Goal: Information Seeking & Learning: Compare options

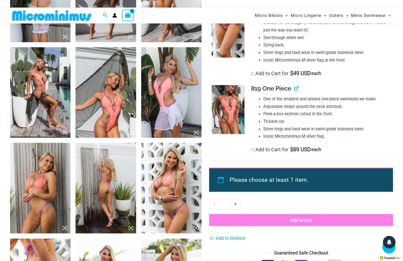
scroll to position [402, 0]
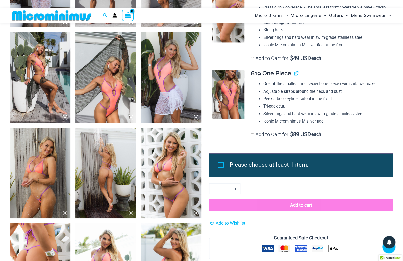
click at [47, 160] on img at bounding box center [40, 173] width 60 height 91
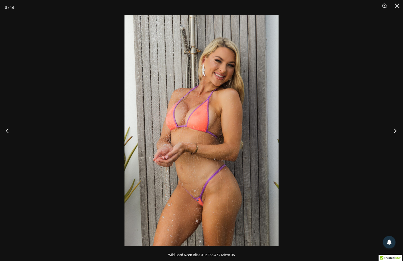
click at [396, 131] on button "Next" at bounding box center [393, 130] width 19 height 25
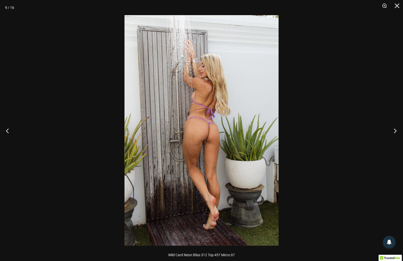
click at [396, 131] on button "Next" at bounding box center [393, 130] width 19 height 25
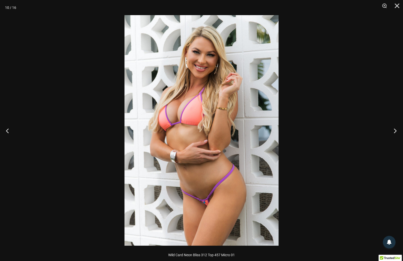
click at [396, 131] on button "Next" at bounding box center [393, 130] width 19 height 25
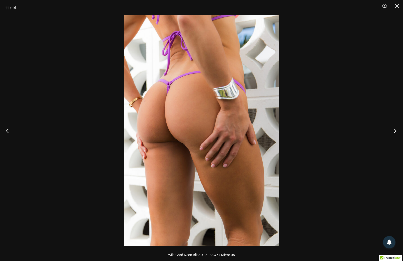
click at [396, 131] on button "Next" at bounding box center [393, 130] width 19 height 25
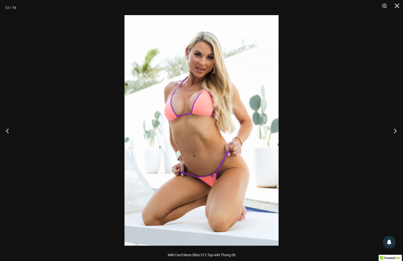
click at [396, 131] on button "Next" at bounding box center [393, 130] width 19 height 25
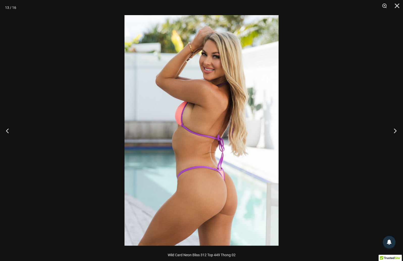
click at [396, 131] on button "Next" at bounding box center [393, 130] width 19 height 25
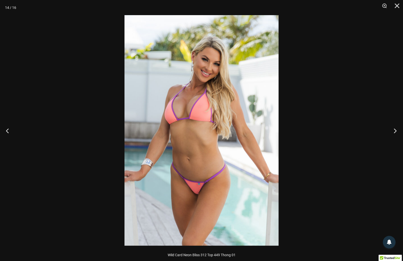
click at [396, 131] on button "Next" at bounding box center [393, 130] width 19 height 25
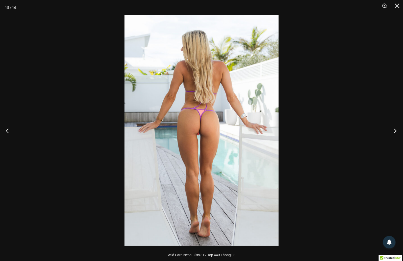
click at [396, 131] on button "Next" at bounding box center [393, 130] width 19 height 25
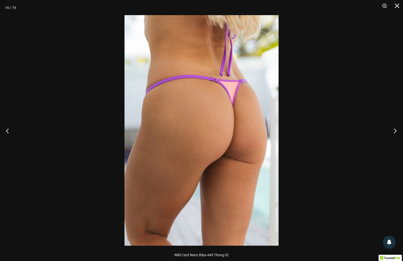
click at [396, 131] on button "Next" at bounding box center [393, 130] width 19 height 25
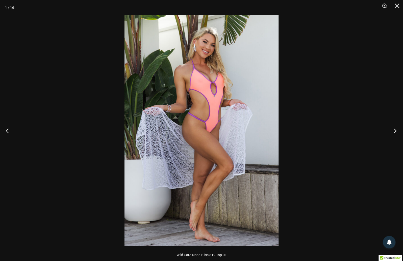
click at [396, 131] on button "Next" at bounding box center [393, 130] width 19 height 25
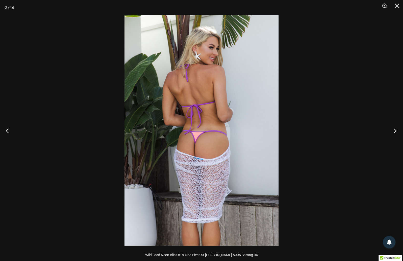
click at [396, 131] on button "Next" at bounding box center [393, 130] width 19 height 25
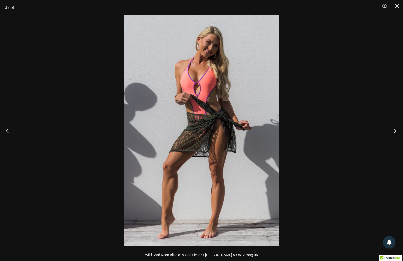
click at [396, 131] on button "Next" at bounding box center [393, 130] width 19 height 25
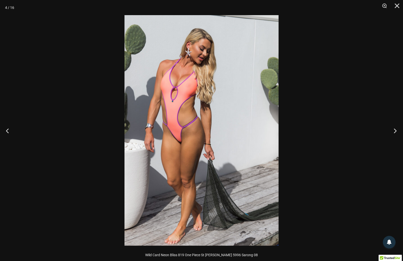
click at [396, 131] on button "Next" at bounding box center [393, 130] width 19 height 25
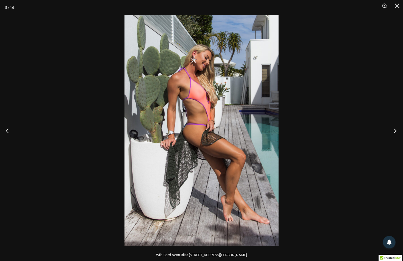
click at [396, 131] on button "Next" at bounding box center [393, 130] width 19 height 25
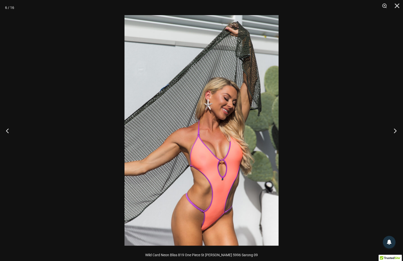
click at [396, 131] on button "Next" at bounding box center [393, 130] width 19 height 25
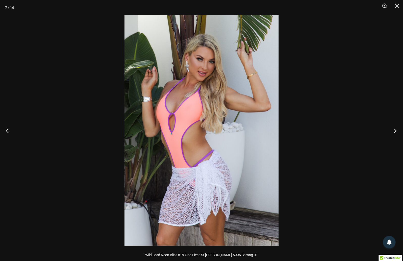
click at [396, 131] on button "Next" at bounding box center [393, 130] width 19 height 25
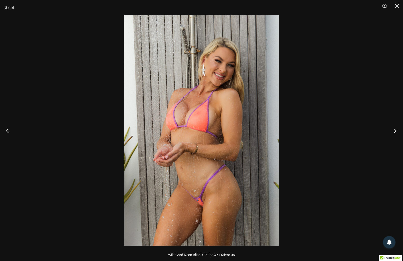
click at [396, 131] on button "Next" at bounding box center [393, 130] width 19 height 25
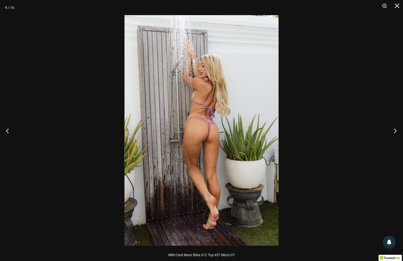
click at [396, 131] on button "Next" at bounding box center [393, 130] width 19 height 25
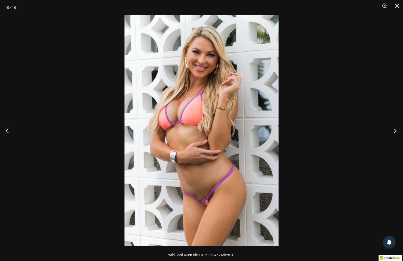
click at [396, 131] on button "Next" at bounding box center [393, 130] width 19 height 25
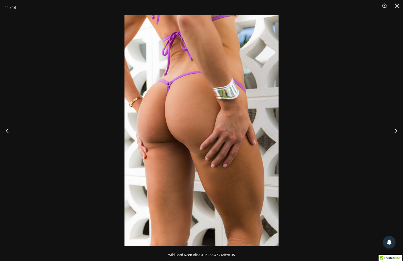
click at [349, 141] on div at bounding box center [201, 130] width 403 height 261
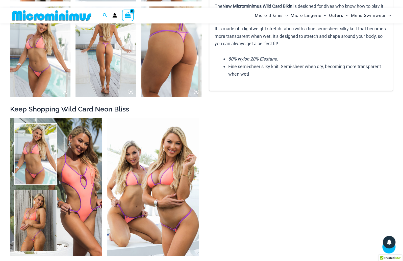
scroll to position [716, 0]
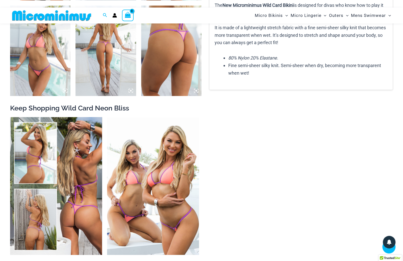
click at [70, 146] on img at bounding box center [56, 186] width 92 height 138
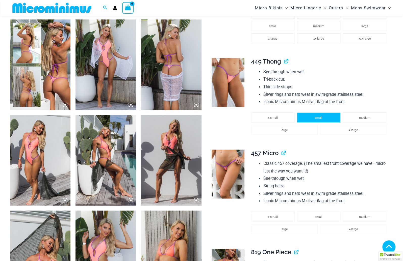
scroll to position [332, 0]
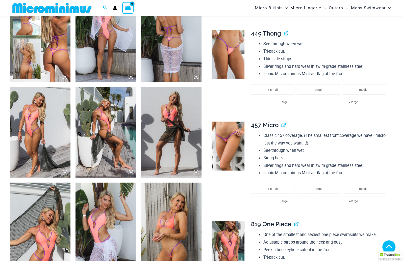
click at [118, 136] on img at bounding box center [106, 132] width 60 height 91
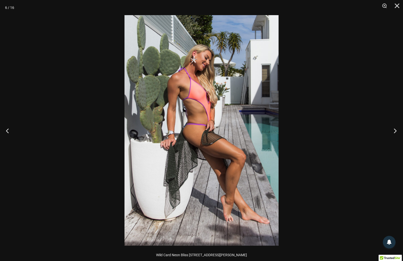
click at [393, 132] on button "Next" at bounding box center [393, 130] width 19 height 25
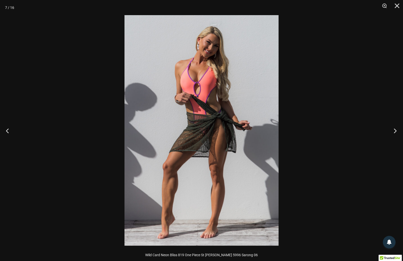
click at [393, 132] on button "Next" at bounding box center [393, 130] width 19 height 25
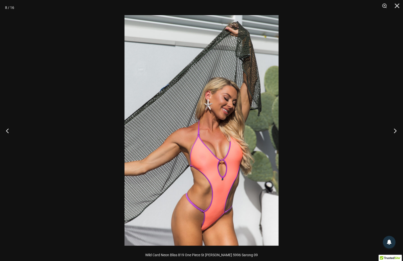
click at [393, 132] on button "Next" at bounding box center [393, 130] width 19 height 25
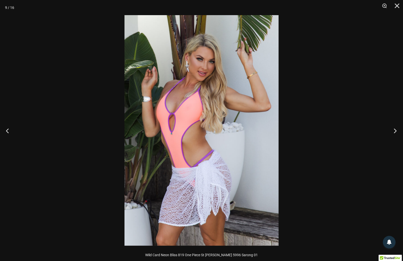
click at [393, 132] on button "Next" at bounding box center [393, 130] width 19 height 25
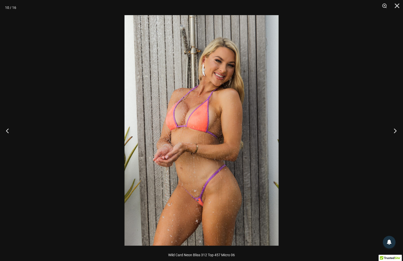
click at [393, 132] on button "Next" at bounding box center [393, 130] width 19 height 25
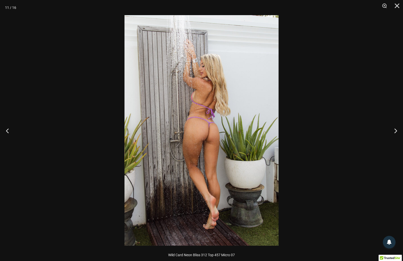
click at [337, 146] on div at bounding box center [201, 130] width 403 height 261
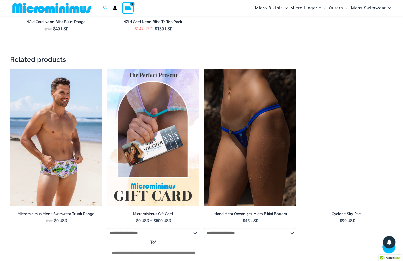
scroll to position [1081, 0]
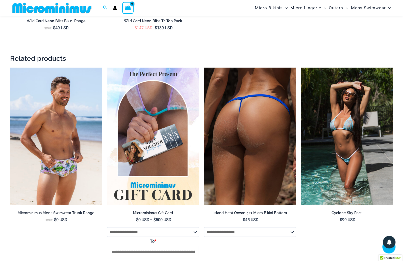
click at [223, 167] on img at bounding box center [250, 137] width 92 height 138
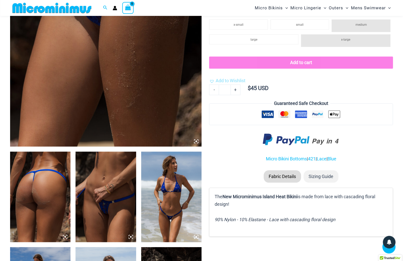
scroll to position [187, 0]
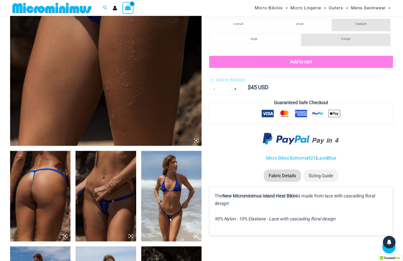
click at [107, 112] on img at bounding box center [105, 2] width 191 height 287
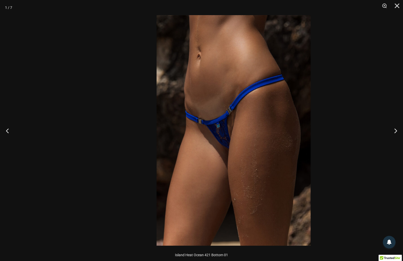
click at [207, 162] on img at bounding box center [234, 130] width 154 height 231
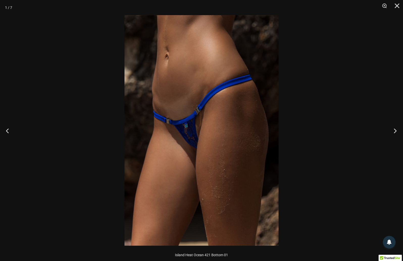
click at [396, 131] on button "Next" at bounding box center [393, 130] width 19 height 25
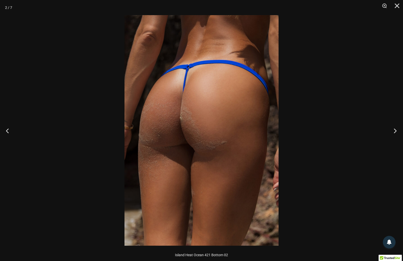
click at [396, 131] on button "Next" at bounding box center [393, 130] width 19 height 25
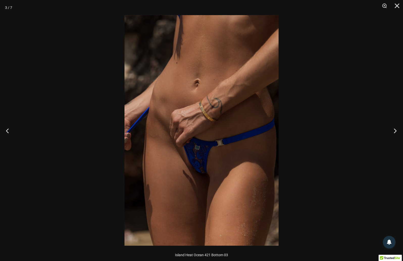
click at [395, 129] on button "Next" at bounding box center [393, 130] width 19 height 25
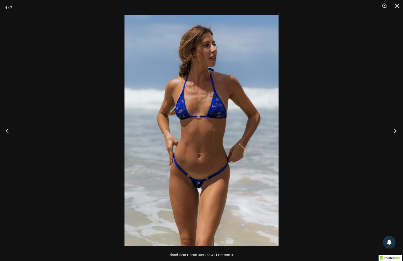
click at [393, 131] on button "Next" at bounding box center [393, 130] width 19 height 25
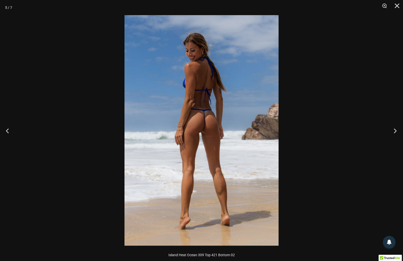
click at [395, 130] on button "Next" at bounding box center [393, 130] width 19 height 25
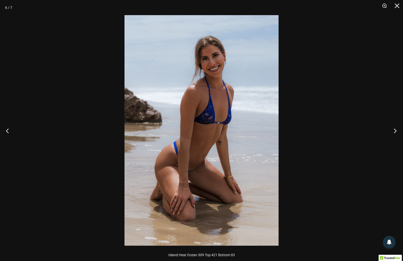
click at [393, 132] on button "Next" at bounding box center [393, 130] width 19 height 25
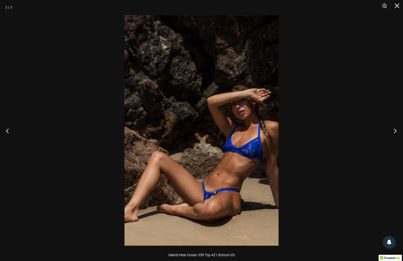
click at [396, 130] on button "Next" at bounding box center [393, 130] width 19 height 25
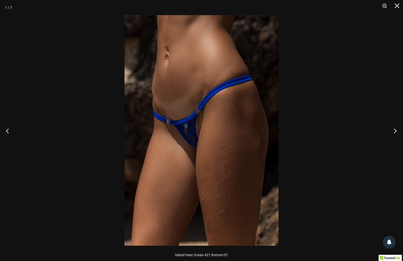
click at [396, 130] on button "Next" at bounding box center [393, 130] width 19 height 25
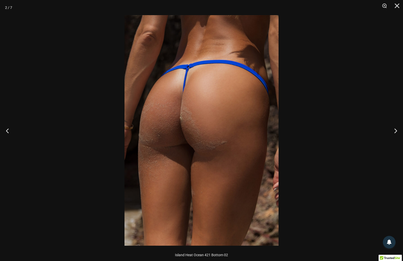
click at [345, 141] on div at bounding box center [201, 130] width 403 height 261
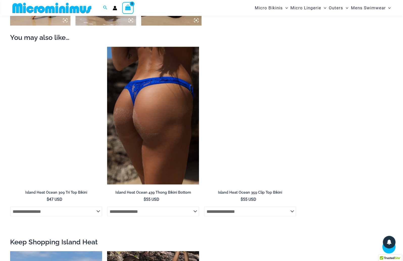
scroll to position [500, 0]
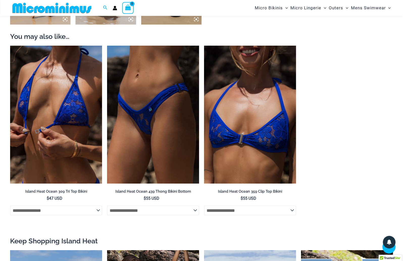
click at [62, 113] on img at bounding box center [56, 115] width 92 height 138
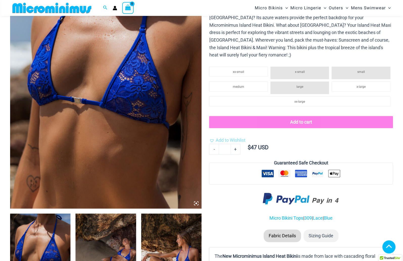
scroll to position [196, 0]
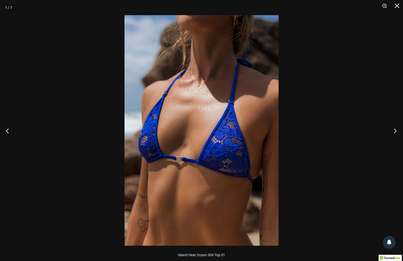
click at [396, 131] on button "Next" at bounding box center [393, 130] width 19 height 25
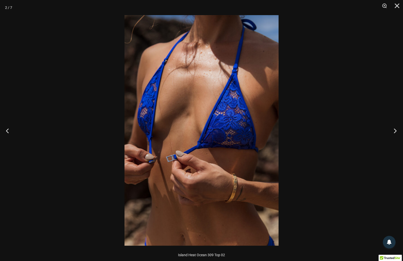
click at [393, 131] on button "Next" at bounding box center [393, 130] width 19 height 25
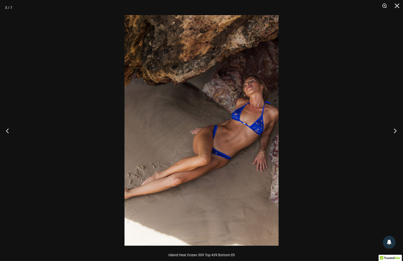
click at [395, 131] on button "Next" at bounding box center [393, 130] width 19 height 25
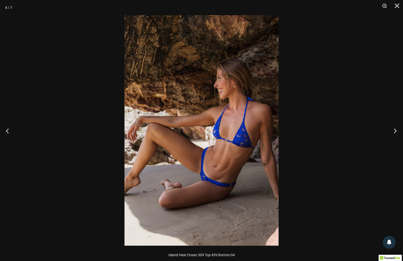
click at [395, 130] on button "Next" at bounding box center [393, 130] width 19 height 25
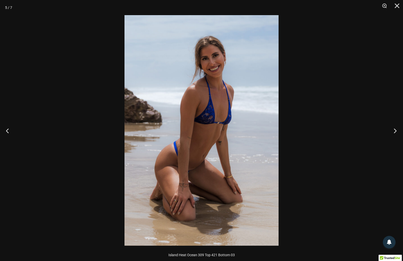
click at [394, 133] on button "Next" at bounding box center [393, 130] width 19 height 25
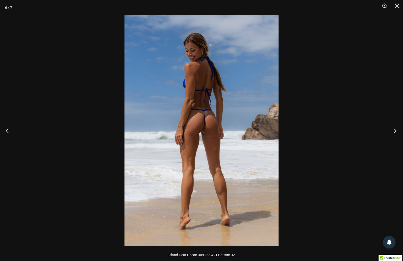
click at [394, 133] on button "Next" at bounding box center [393, 130] width 19 height 25
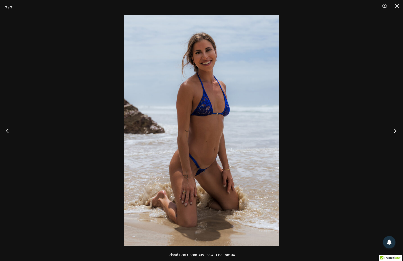
click at [394, 133] on button "Next" at bounding box center [393, 130] width 19 height 25
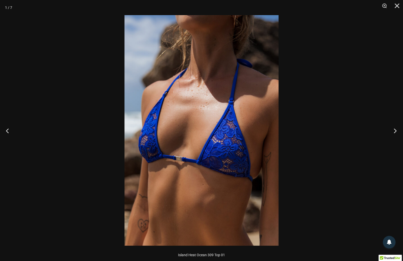
click at [394, 133] on button "Next" at bounding box center [393, 130] width 19 height 25
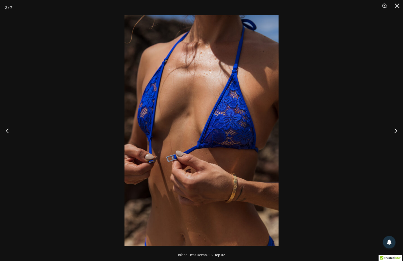
click at [356, 135] on div at bounding box center [201, 130] width 403 height 261
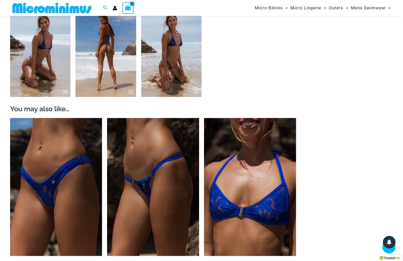
scroll to position [443, 0]
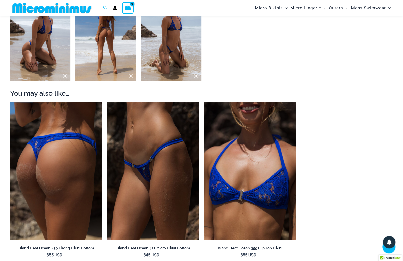
click at [66, 149] on img at bounding box center [56, 172] width 92 height 138
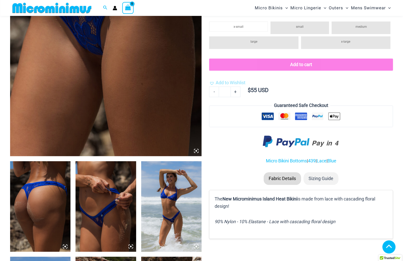
scroll to position [178, 0]
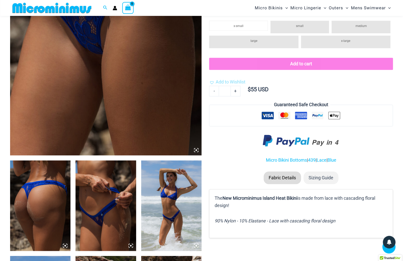
click at [93, 193] on img at bounding box center [106, 206] width 60 height 91
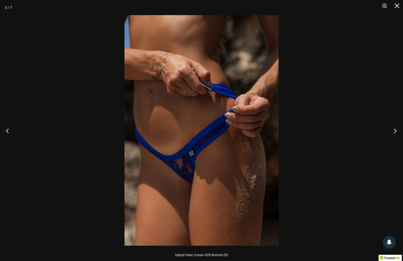
click at [394, 129] on button "Next" at bounding box center [393, 130] width 19 height 25
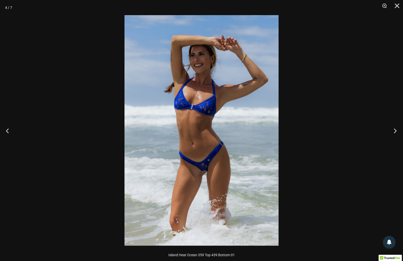
click at [394, 129] on button "Next" at bounding box center [393, 130] width 19 height 25
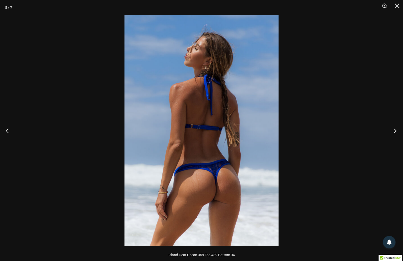
click at [394, 129] on button "Next" at bounding box center [393, 130] width 19 height 25
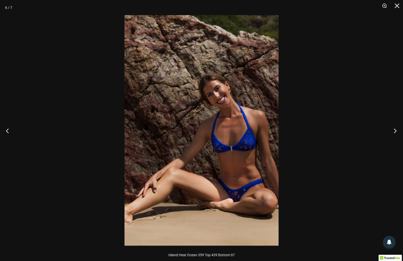
click at [393, 131] on button "Next" at bounding box center [393, 130] width 19 height 25
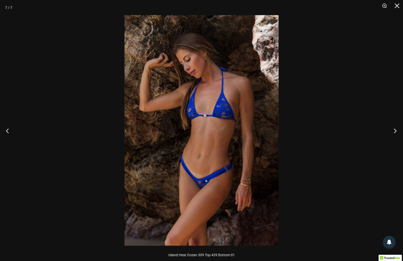
click at [396, 131] on button "Next" at bounding box center [393, 130] width 19 height 25
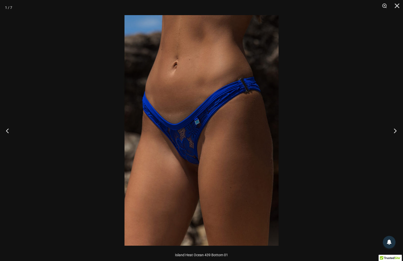
click at [394, 132] on button "Next" at bounding box center [393, 130] width 19 height 25
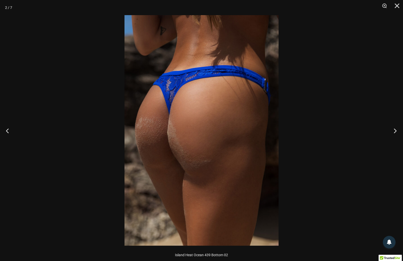
click at [393, 132] on button "Next" at bounding box center [393, 130] width 19 height 25
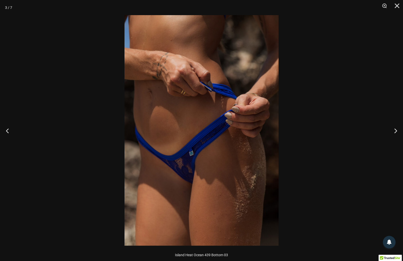
click at [365, 152] on div at bounding box center [201, 130] width 403 height 261
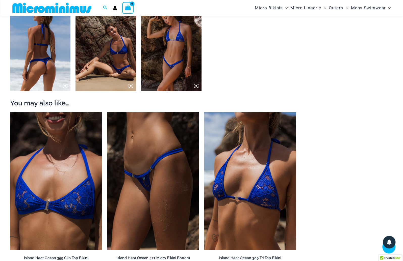
scroll to position [494, 0]
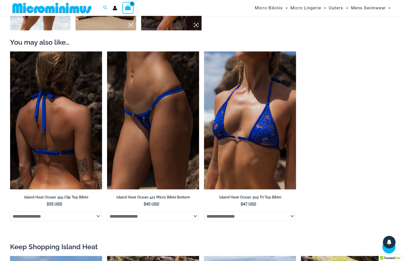
click at [65, 116] on img at bounding box center [56, 121] width 92 height 138
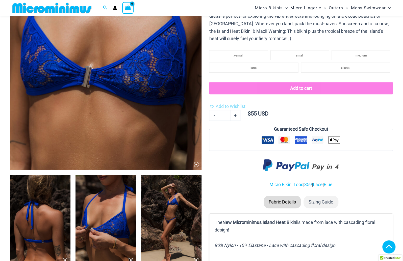
scroll to position [189, 0]
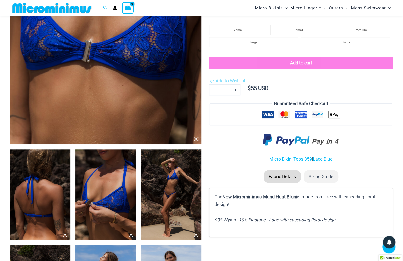
click at [90, 193] on img at bounding box center [106, 195] width 60 height 91
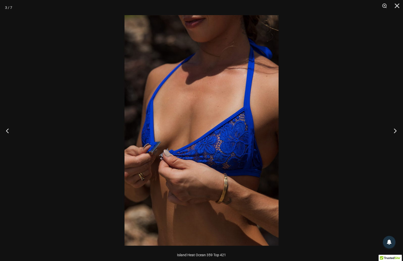
click at [395, 131] on button "Next" at bounding box center [393, 130] width 19 height 25
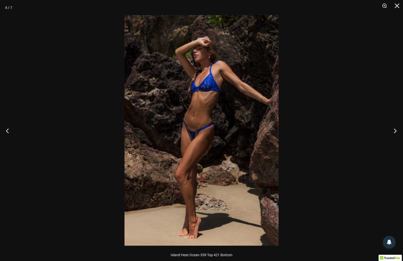
click at [394, 130] on button "Next" at bounding box center [393, 130] width 19 height 25
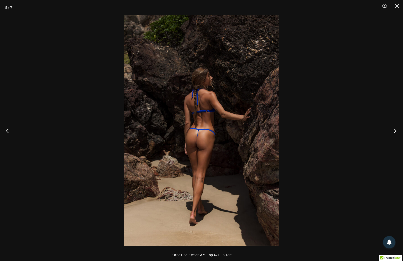
click at [394, 130] on button "Next" at bounding box center [393, 130] width 19 height 25
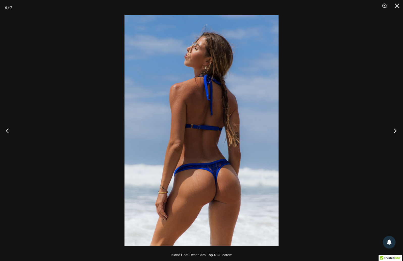
click at [394, 130] on button "Next" at bounding box center [393, 130] width 19 height 25
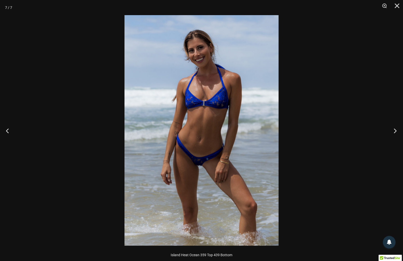
click at [396, 130] on button "Next" at bounding box center [393, 130] width 19 height 25
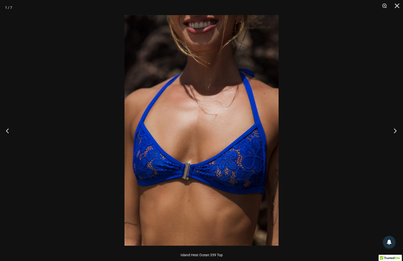
click at [394, 131] on button "Next" at bounding box center [393, 130] width 19 height 25
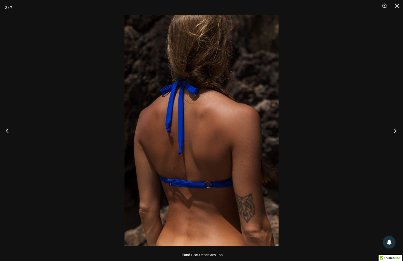
click at [394, 131] on button "Next" at bounding box center [393, 130] width 19 height 25
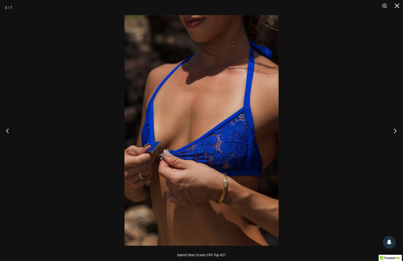
click at [394, 131] on button "Next" at bounding box center [393, 130] width 19 height 25
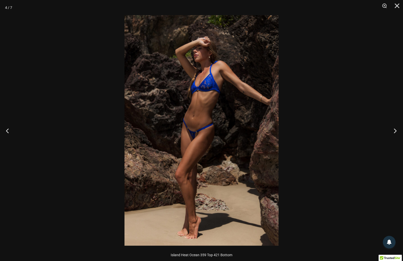
click at [394, 131] on button "Next" at bounding box center [393, 130] width 19 height 25
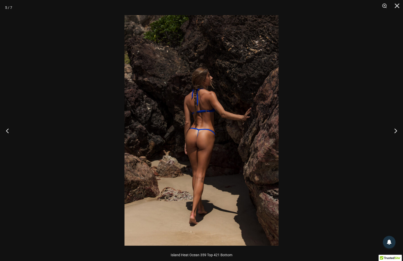
click at [351, 156] on div at bounding box center [201, 130] width 403 height 261
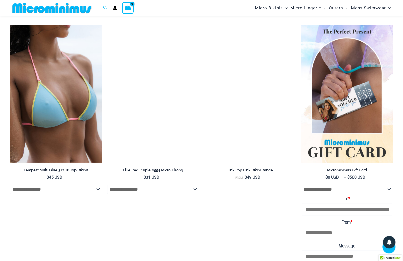
scroll to position [1098, 0]
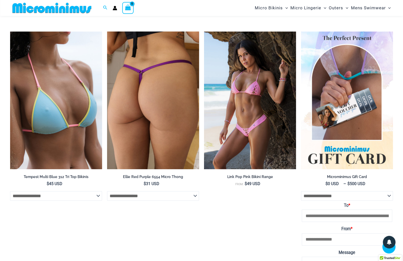
click at [160, 122] on img at bounding box center [153, 101] width 92 height 138
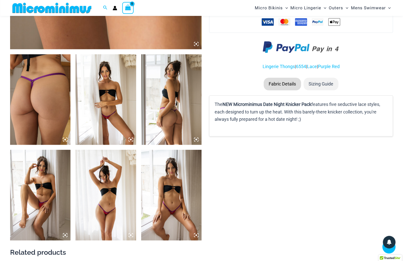
scroll to position [282, 0]
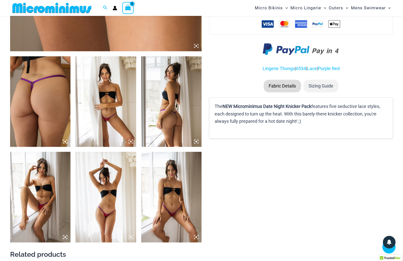
click at [39, 135] on img at bounding box center [40, 101] width 60 height 91
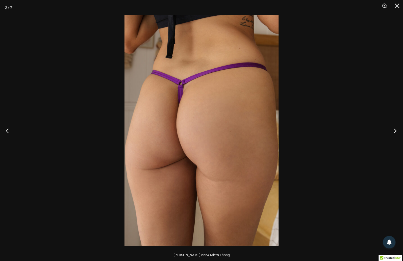
click at [396, 131] on button "Next" at bounding box center [393, 130] width 19 height 25
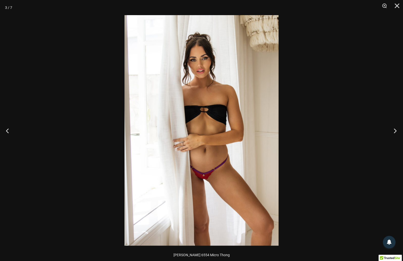
click at [395, 131] on button "Next" at bounding box center [393, 130] width 19 height 25
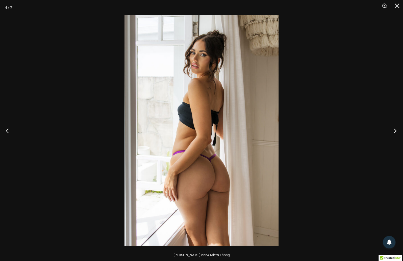
click at [395, 131] on button "Next" at bounding box center [393, 130] width 19 height 25
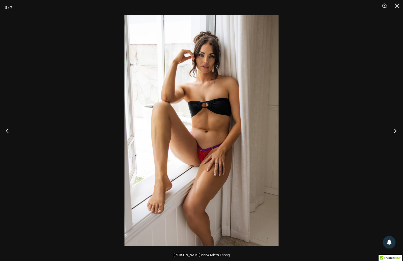
click at [394, 130] on button "Next" at bounding box center [393, 130] width 19 height 25
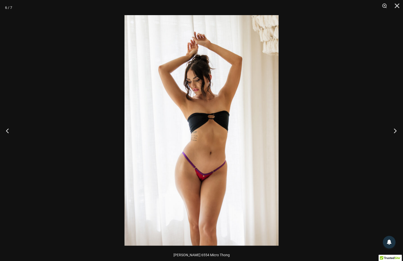
click at [394, 130] on button "Next" at bounding box center [393, 130] width 19 height 25
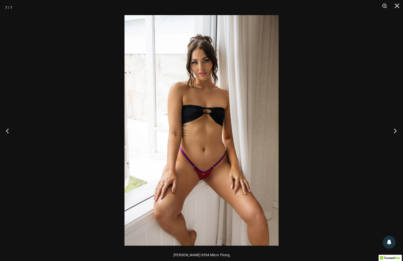
click at [396, 130] on button "Next" at bounding box center [393, 130] width 19 height 25
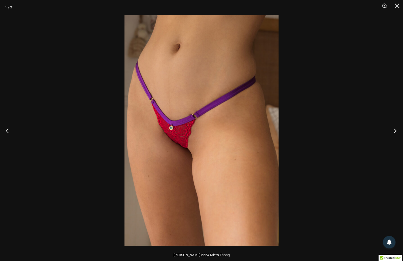
click at [396, 130] on button "Next" at bounding box center [393, 130] width 19 height 25
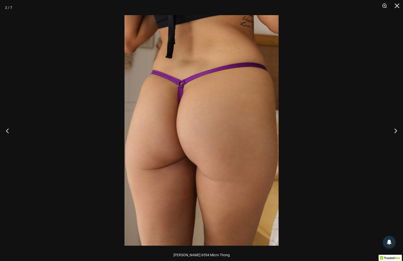
click at [309, 150] on div at bounding box center [201, 130] width 403 height 261
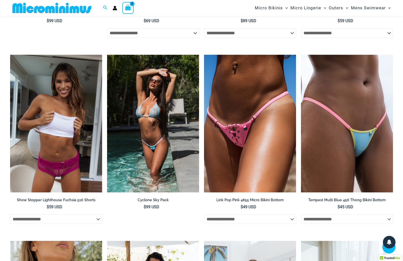
scroll to position [1051, 0]
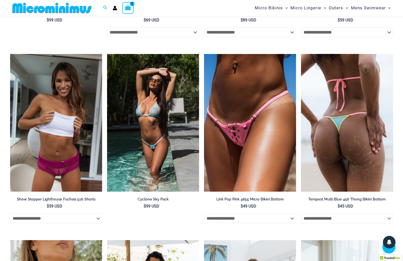
click at [329, 147] on img at bounding box center [347, 123] width 92 height 138
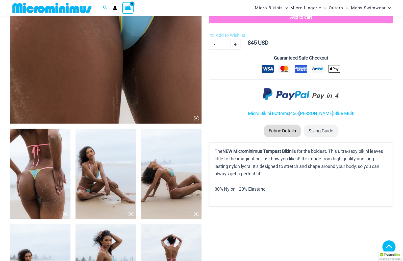
scroll to position [246, 0]
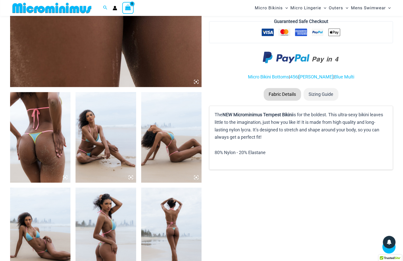
click at [105, 143] on img at bounding box center [106, 137] width 60 height 91
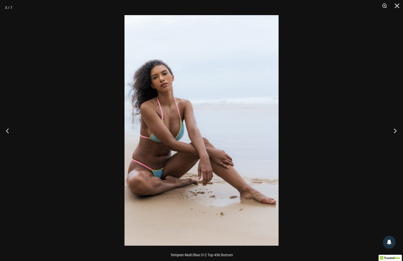
click at [396, 131] on button "Next" at bounding box center [393, 130] width 19 height 25
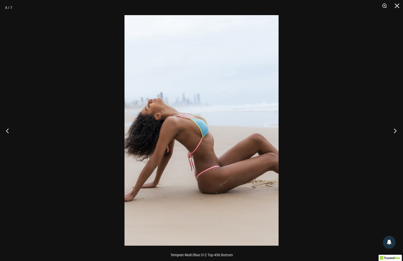
click at [396, 131] on button "Next" at bounding box center [393, 130] width 19 height 25
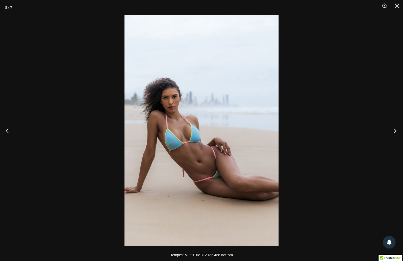
click at [394, 132] on button "Next" at bounding box center [393, 130] width 19 height 25
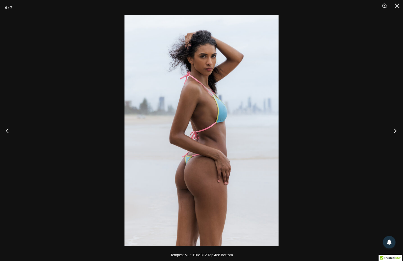
click at [397, 131] on button "Next" at bounding box center [393, 130] width 19 height 25
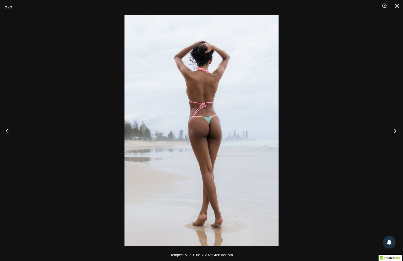
click at [397, 131] on button "Next" at bounding box center [393, 130] width 19 height 25
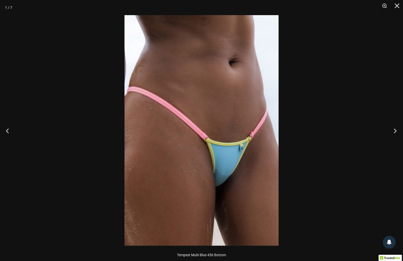
click at [396, 131] on button "Next" at bounding box center [393, 130] width 19 height 25
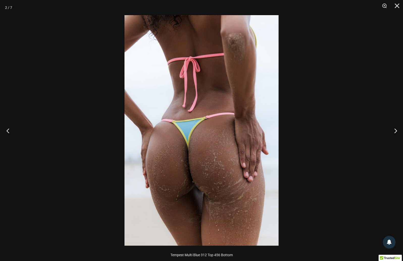
click at [6, 131] on button "Previous" at bounding box center [9, 130] width 19 height 25
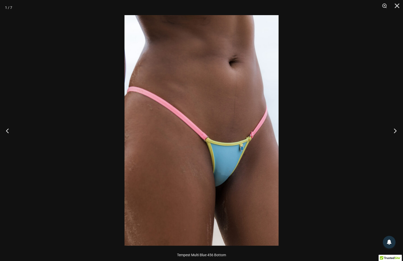
click at [396, 131] on button "Next" at bounding box center [393, 130] width 19 height 25
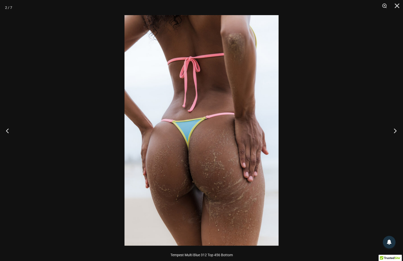
click at [396, 130] on button "Next" at bounding box center [393, 130] width 19 height 25
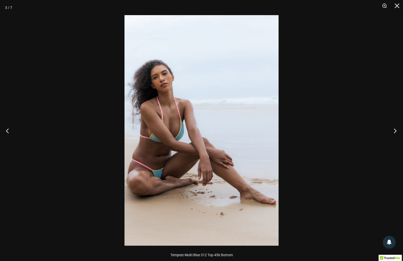
click at [396, 130] on button "Next" at bounding box center [393, 130] width 19 height 25
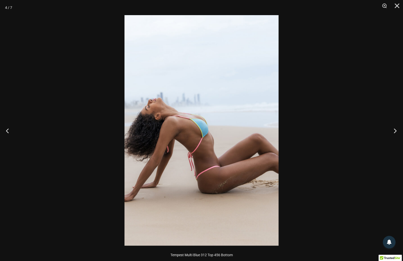
click at [396, 130] on button "Next" at bounding box center [393, 130] width 19 height 25
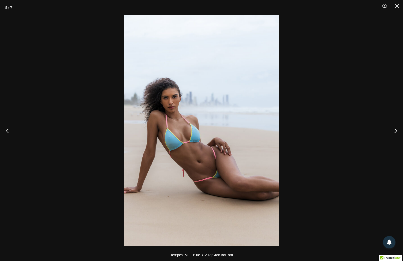
click at [368, 136] on div at bounding box center [201, 130] width 403 height 261
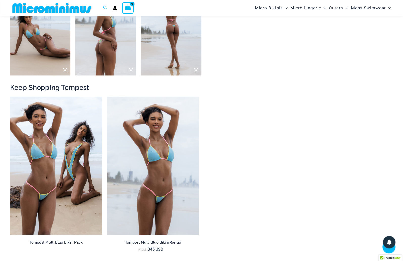
scroll to position [480, 0]
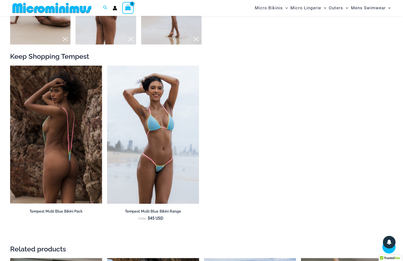
click at [77, 106] on img at bounding box center [56, 135] width 92 height 138
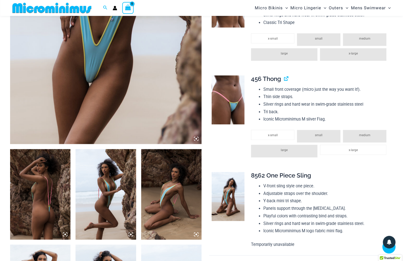
scroll to position [197, 0]
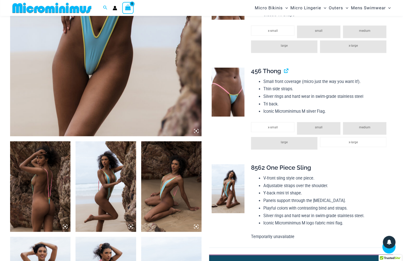
click at [55, 174] on img at bounding box center [40, 186] width 60 height 91
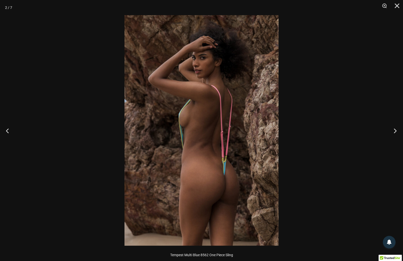
click at [395, 133] on button "Next" at bounding box center [393, 130] width 19 height 25
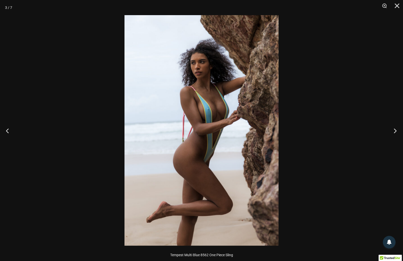
click at [395, 131] on button "Next" at bounding box center [393, 130] width 19 height 25
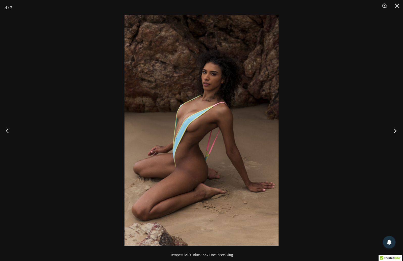
click at [397, 129] on button "Next" at bounding box center [393, 130] width 19 height 25
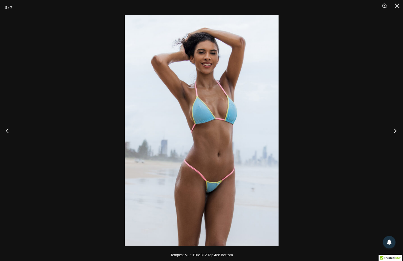
click at [393, 130] on button "Next" at bounding box center [393, 130] width 19 height 25
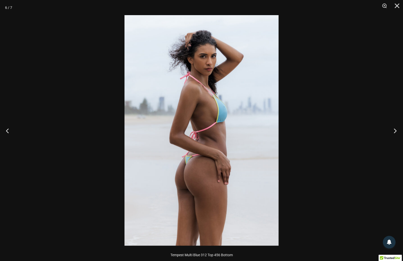
click at [396, 131] on button "Next" at bounding box center [393, 130] width 19 height 25
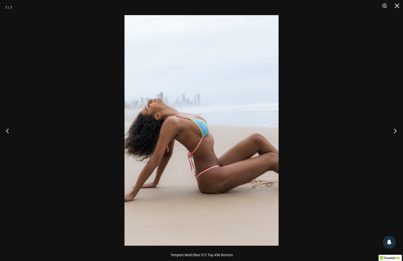
click at [396, 131] on button "Next" at bounding box center [393, 130] width 19 height 25
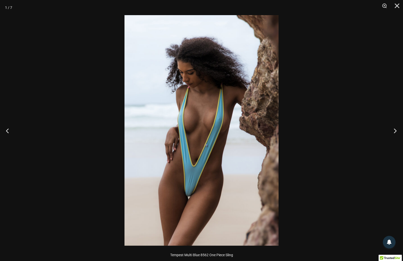
click at [396, 131] on button "Next" at bounding box center [393, 130] width 19 height 25
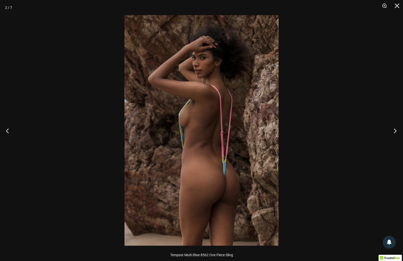
click at [395, 131] on button "Next" at bounding box center [393, 130] width 19 height 25
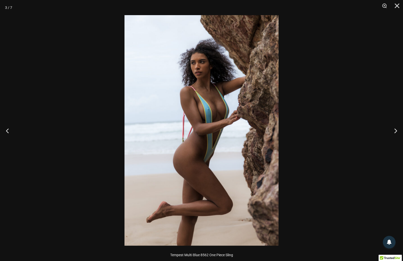
click at [368, 138] on div at bounding box center [201, 130] width 403 height 261
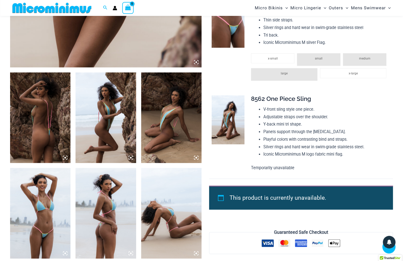
scroll to position [328, 0]
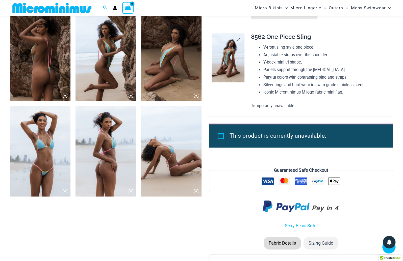
click at [230, 61] on img at bounding box center [228, 57] width 33 height 49
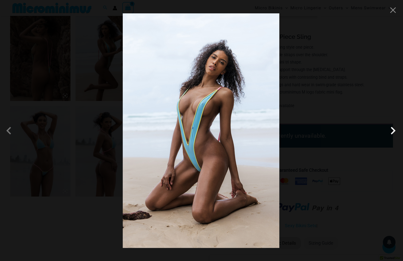
click at [393, 130] on span at bounding box center [392, 130] width 15 height 15
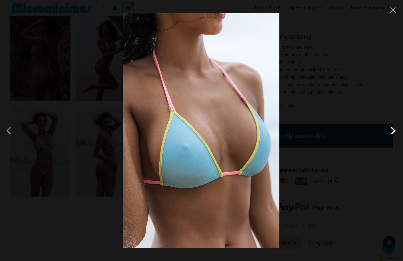
click at [393, 130] on span at bounding box center [392, 130] width 15 height 15
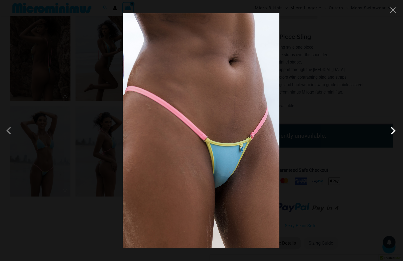
click at [393, 130] on span at bounding box center [392, 130] width 15 height 15
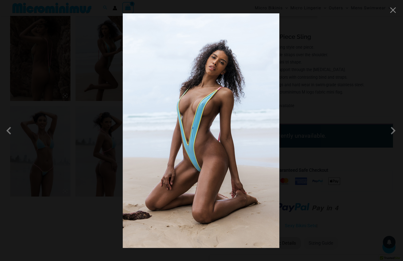
click at [372, 151] on div at bounding box center [201, 130] width 403 height 261
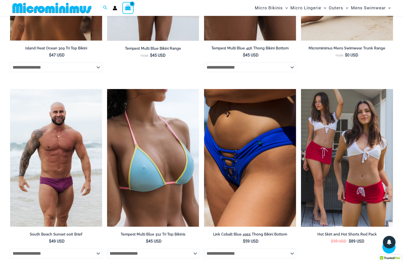
scroll to position [1044, 0]
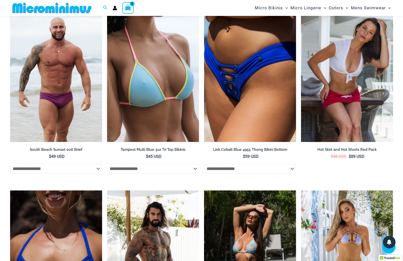
click at [325, 123] on img at bounding box center [347, 73] width 92 height 138
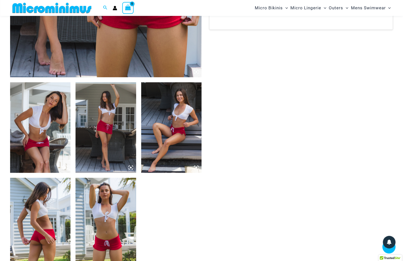
scroll to position [281, 0]
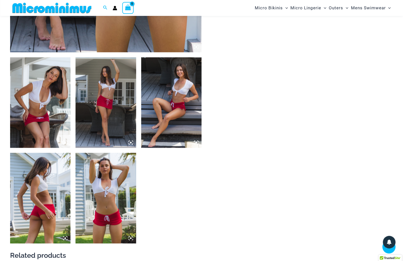
click at [42, 95] on img at bounding box center [40, 102] width 60 height 91
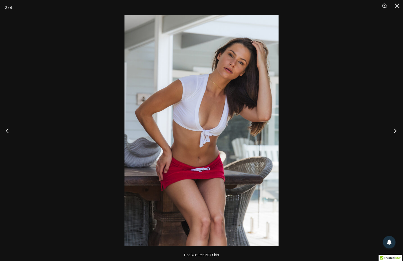
click at [396, 131] on button "Next" at bounding box center [393, 130] width 19 height 25
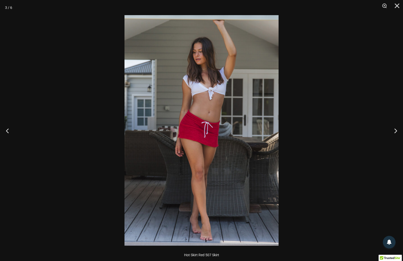
click at [343, 129] on div at bounding box center [201, 130] width 403 height 261
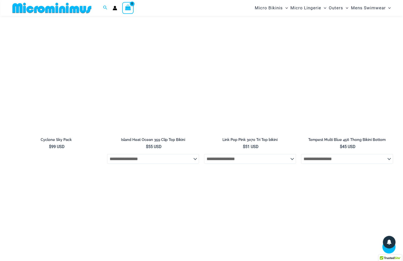
scroll to position [1180, 0]
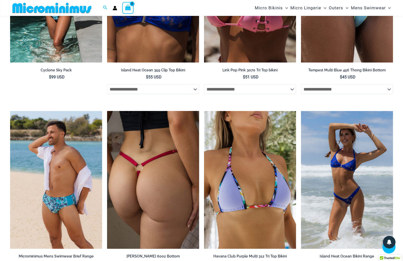
click at [168, 140] on img at bounding box center [153, 180] width 92 height 138
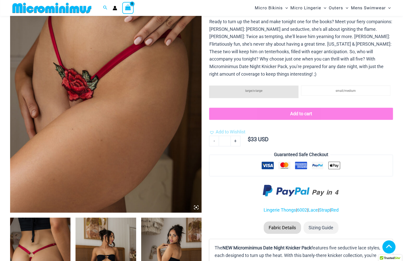
scroll to position [228, 0]
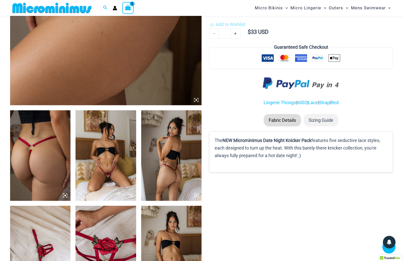
click at [111, 149] on img at bounding box center [106, 155] width 60 height 91
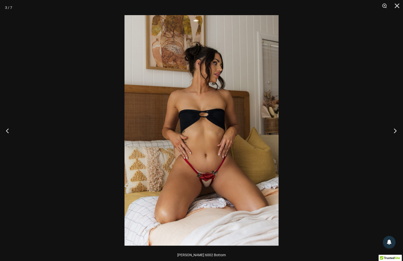
click at [394, 133] on button "Next" at bounding box center [393, 130] width 19 height 25
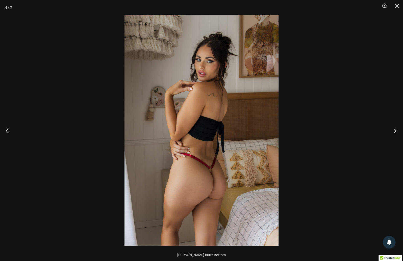
click at [394, 133] on button "Next" at bounding box center [393, 130] width 19 height 25
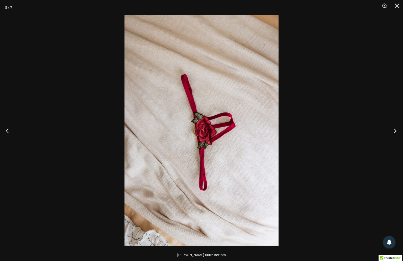
click at [394, 133] on button "Next" at bounding box center [393, 130] width 19 height 25
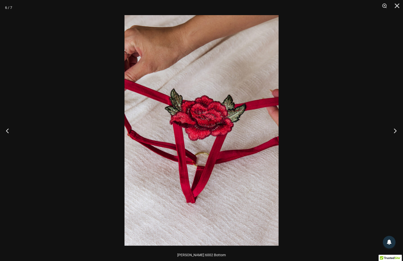
click at [394, 133] on button "Next" at bounding box center [393, 130] width 19 height 25
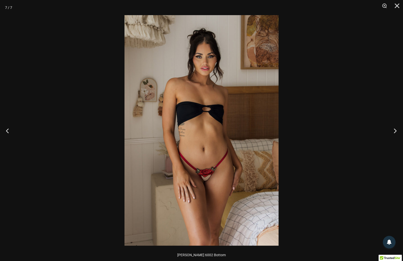
click at [394, 133] on button "Next" at bounding box center [393, 130] width 19 height 25
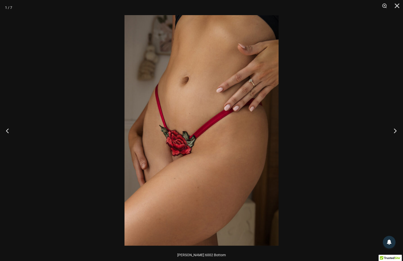
click at [394, 133] on button "Next" at bounding box center [393, 130] width 19 height 25
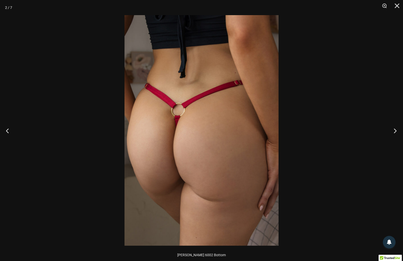
click at [394, 133] on button "Next" at bounding box center [393, 130] width 19 height 25
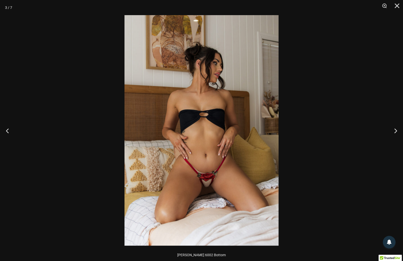
click at [348, 141] on div at bounding box center [201, 130] width 403 height 261
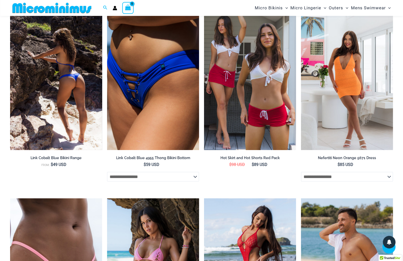
scroll to position [747, 0]
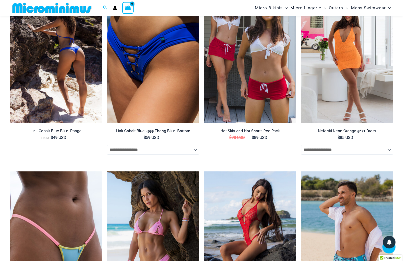
click at [64, 90] on img at bounding box center [56, 54] width 92 height 138
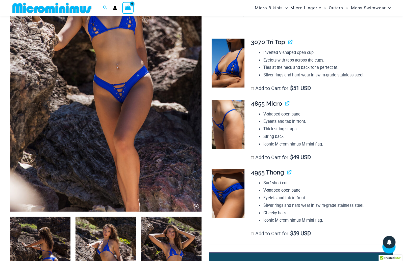
scroll to position [179, 0]
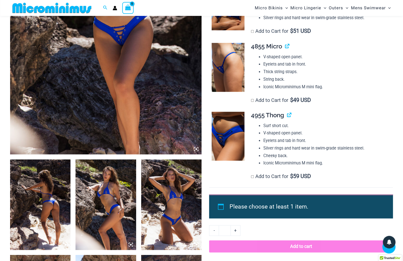
click at [227, 76] on img at bounding box center [228, 67] width 33 height 49
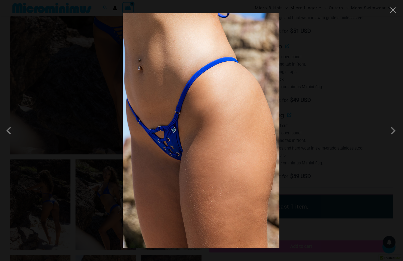
click at [392, 132] on span at bounding box center [392, 130] width 15 height 15
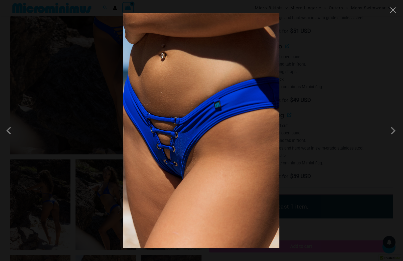
click at [393, 132] on span at bounding box center [392, 130] width 15 height 15
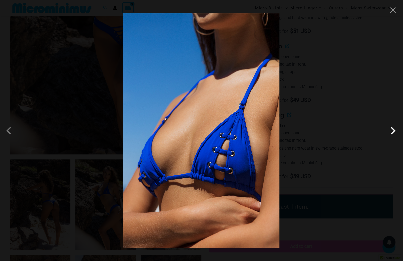
click at [392, 131] on span at bounding box center [392, 130] width 15 height 15
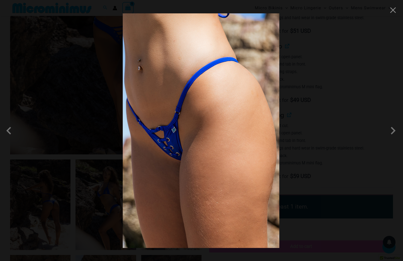
click at [339, 151] on div at bounding box center [201, 130] width 403 height 261
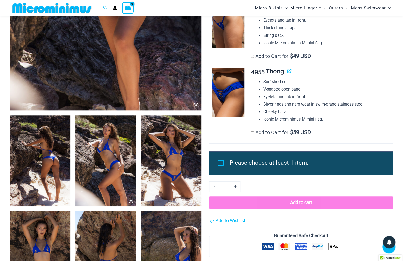
scroll to position [265, 0]
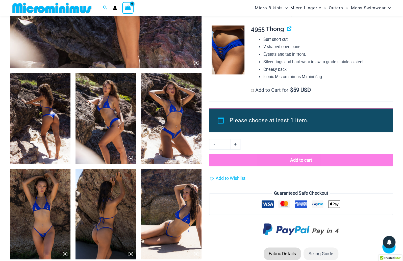
click at [40, 137] on img at bounding box center [40, 118] width 60 height 91
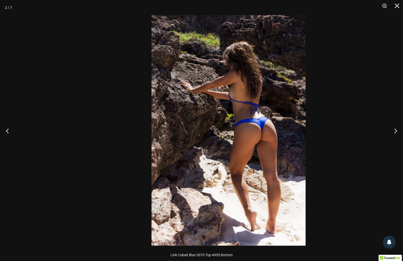
click at [221, 158] on img at bounding box center [229, 130] width 154 height 231
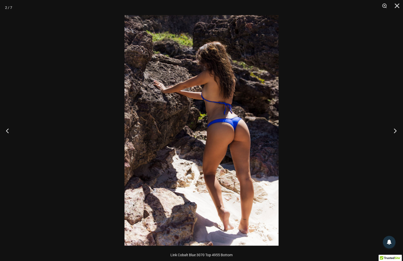
click at [395, 132] on button "Next" at bounding box center [393, 130] width 19 height 25
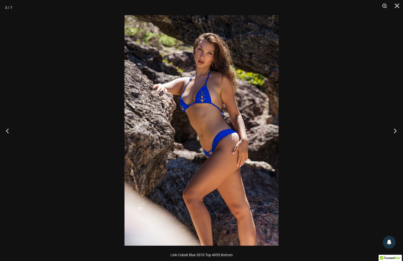
click at [395, 132] on button "Next" at bounding box center [393, 130] width 19 height 25
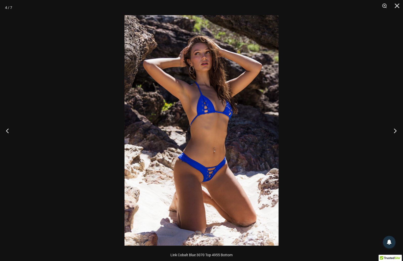
click at [395, 129] on button "Next" at bounding box center [393, 130] width 19 height 25
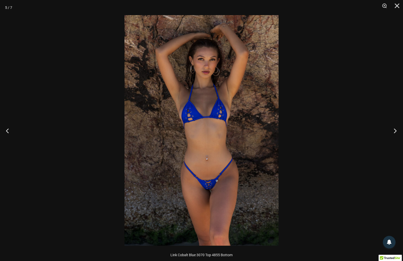
click at [394, 130] on button "Next" at bounding box center [393, 130] width 19 height 25
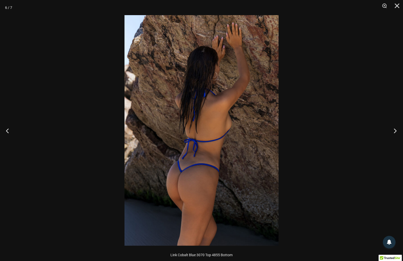
click at [394, 130] on button "Next" at bounding box center [393, 130] width 19 height 25
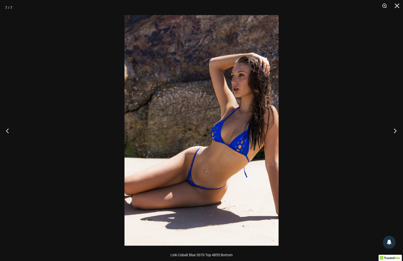
click at [393, 132] on button "Next" at bounding box center [393, 130] width 19 height 25
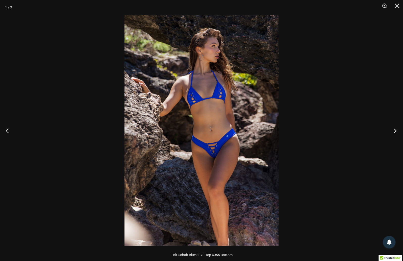
click at [392, 132] on button "Next" at bounding box center [393, 130] width 19 height 25
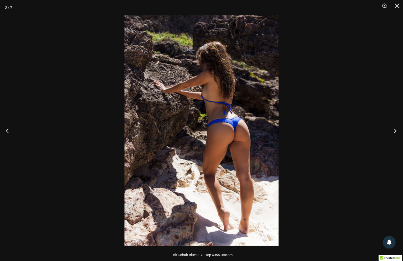
click at [392, 132] on button "Next" at bounding box center [393, 130] width 19 height 25
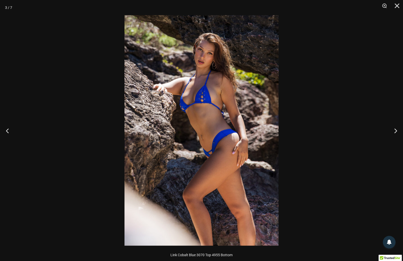
click at [324, 144] on div at bounding box center [201, 130] width 403 height 261
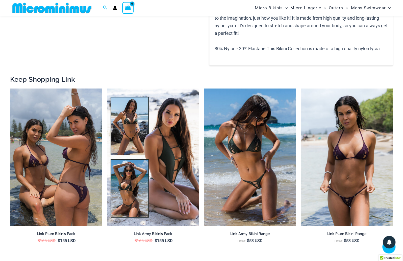
scroll to position [530, 0]
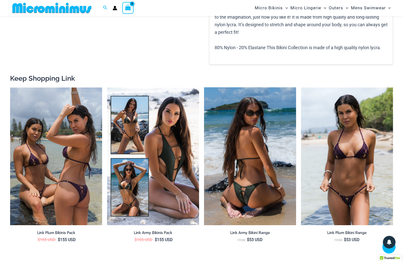
click at [266, 159] on img at bounding box center [250, 156] width 92 height 138
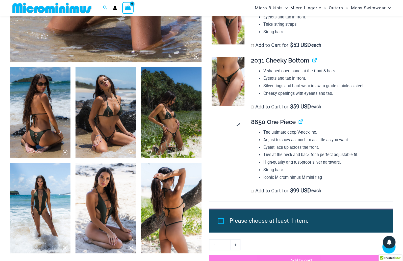
scroll to position [308, 0]
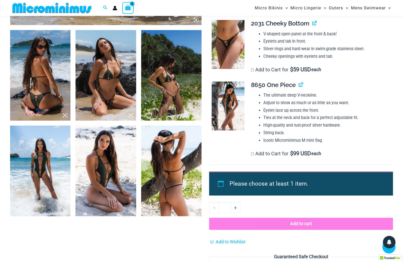
click at [38, 180] on img at bounding box center [40, 171] width 60 height 91
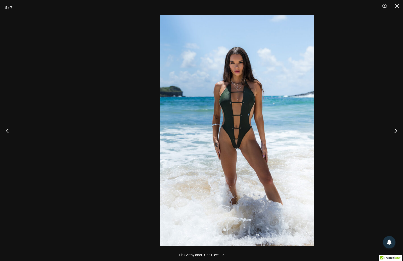
click at [196, 181] on img at bounding box center [237, 130] width 154 height 231
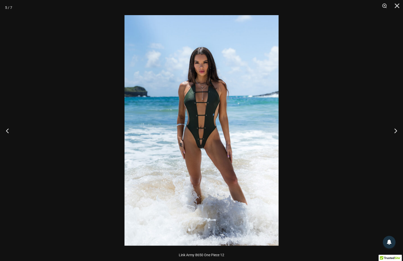
click at [320, 203] on div at bounding box center [201, 130] width 403 height 261
click at [310, 199] on div at bounding box center [201, 130] width 403 height 261
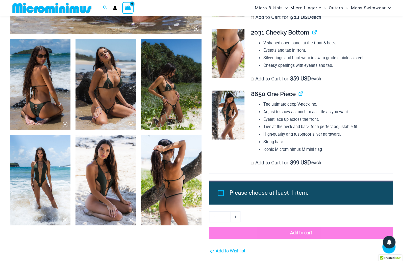
scroll to position [295, 0]
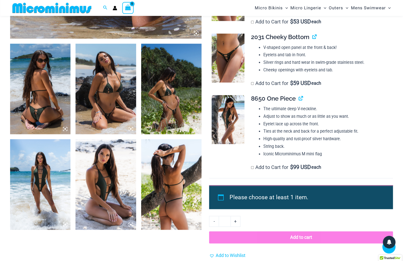
click at [184, 119] on img at bounding box center [171, 89] width 60 height 91
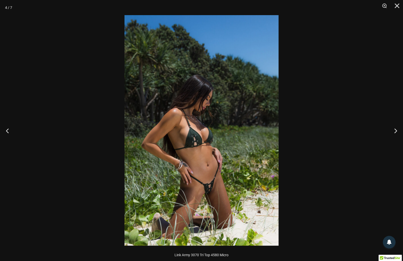
click at [322, 163] on div at bounding box center [201, 130] width 403 height 261
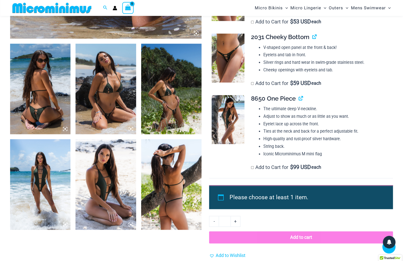
click at [229, 115] on img at bounding box center [228, 119] width 33 height 49
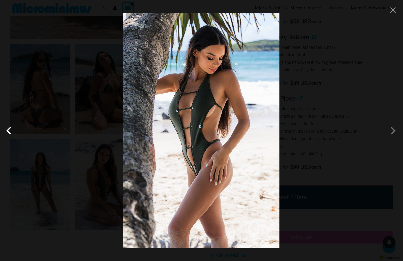
click at [6, 130] on span at bounding box center [10, 130] width 15 height 15
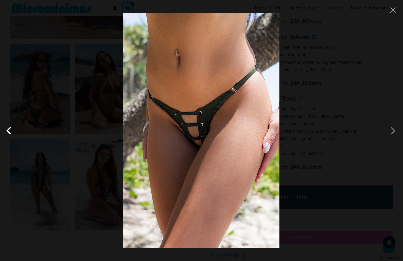
click at [9, 131] on span at bounding box center [10, 130] width 15 height 15
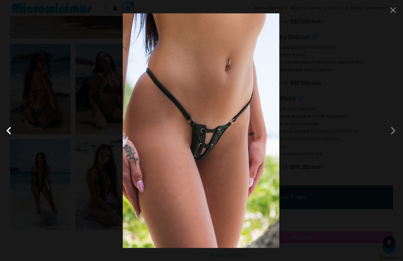
click at [8, 130] on span at bounding box center [10, 130] width 15 height 15
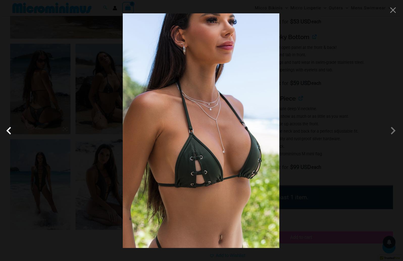
click at [6, 133] on span at bounding box center [10, 130] width 15 height 15
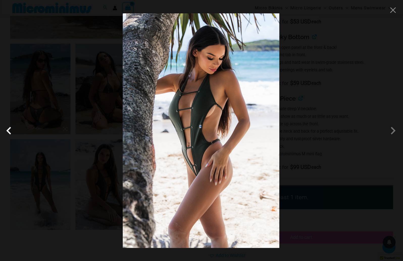
click at [6, 133] on span at bounding box center [10, 130] width 15 height 15
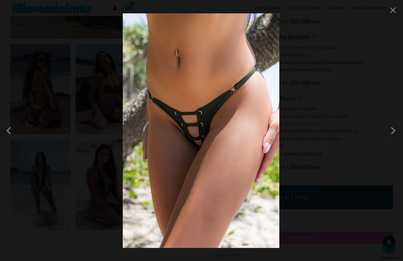
click at [49, 126] on div at bounding box center [201, 130] width 403 height 261
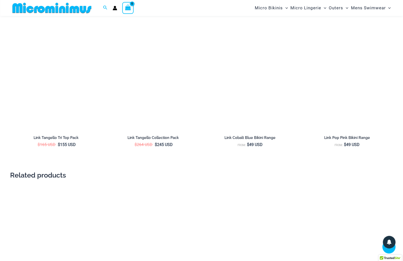
scroll to position [855, 0]
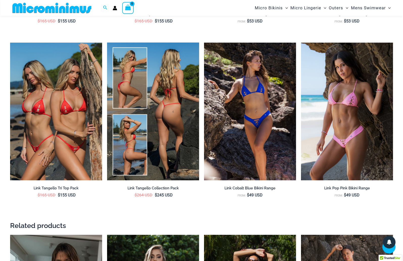
click at [165, 149] on img at bounding box center [153, 112] width 92 height 138
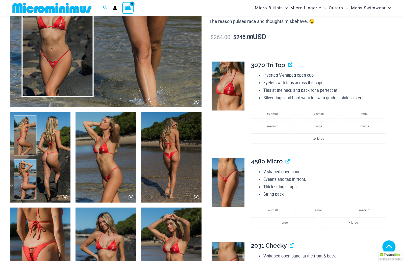
scroll to position [254, 0]
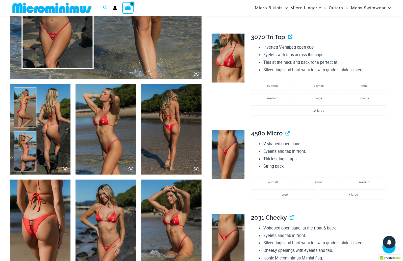
click at [107, 138] on img at bounding box center [106, 129] width 60 height 91
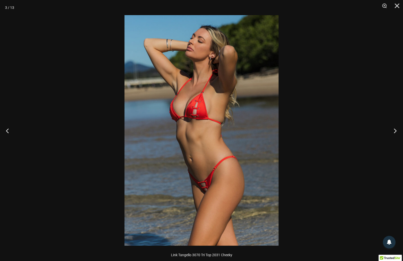
click at [396, 131] on button "Next" at bounding box center [393, 130] width 19 height 25
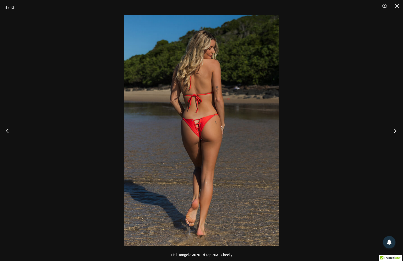
click at [396, 131] on button "Next" at bounding box center [393, 130] width 19 height 25
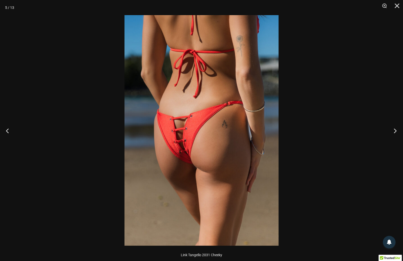
click at [395, 131] on button "Next" at bounding box center [393, 130] width 19 height 25
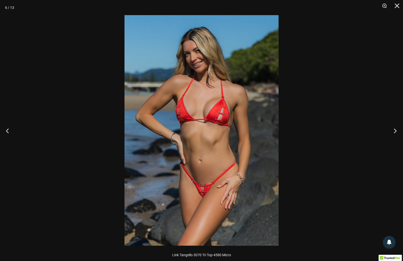
click at [395, 129] on button "Next" at bounding box center [393, 130] width 19 height 25
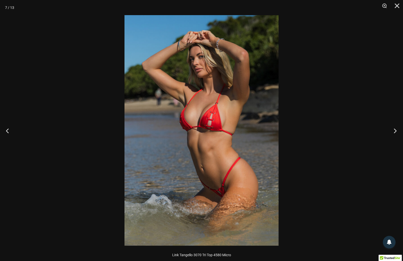
click at [395, 129] on button "Next" at bounding box center [393, 130] width 19 height 25
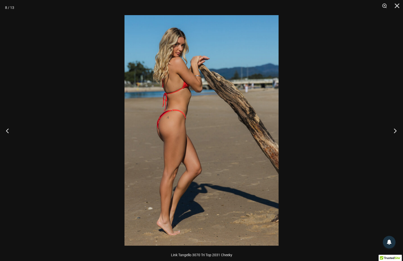
click at [395, 129] on button "Next" at bounding box center [393, 130] width 19 height 25
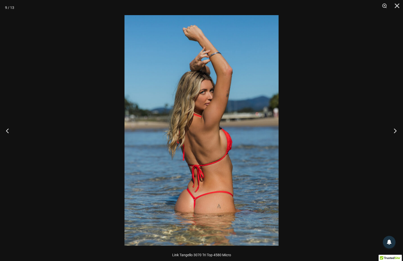
click at [395, 129] on button "Next" at bounding box center [393, 130] width 19 height 25
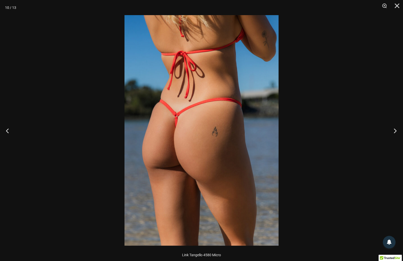
click at [395, 129] on button "Next" at bounding box center [393, 130] width 19 height 25
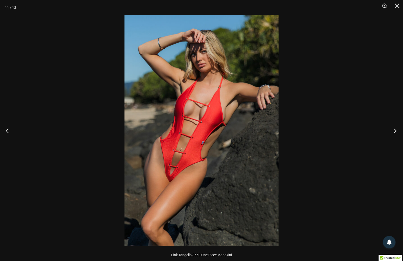
click at [394, 130] on button "Next" at bounding box center [393, 130] width 19 height 25
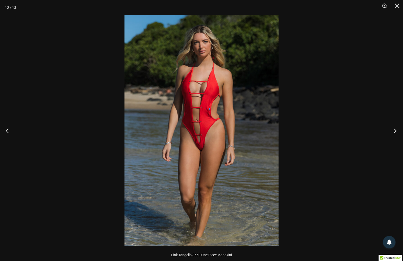
click at [395, 130] on button "Next" at bounding box center [393, 130] width 19 height 25
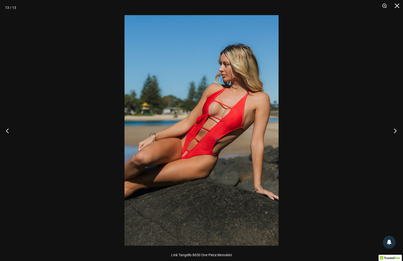
click at [396, 131] on button "Next" at bounding box center [393, 130] width 19 height 25
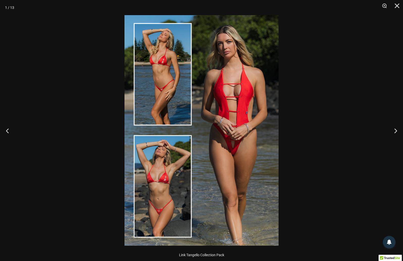
click at [362, 145] on div at bounding box center [201, 130] width 403 height 261
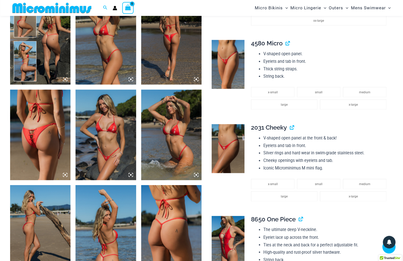
scroll to position [372, 0]
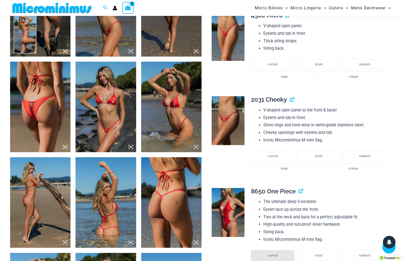
click at [225, 109] on img at bounding box center [228, 120] width 33 height 49
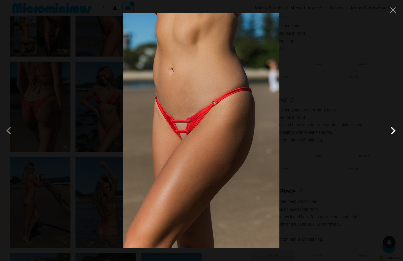
click at [394, 133] on span at bounding box center [392, 130] width 15 height 15
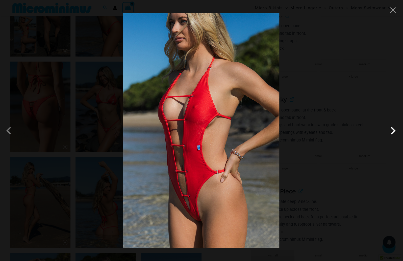
click at [393, 131] on span at bounding box center [392, 130] width 15 height 15
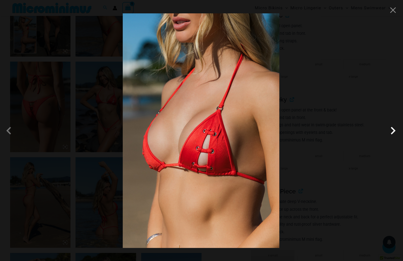
click at [390, 132] on span at bounding box center [392, 130] width 15 height 15
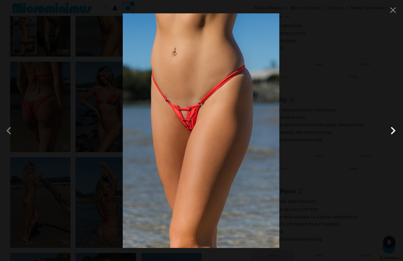
click at [392, 131] on span at bounding box center [392, 130] width 15 height 15
